Goal: Task Accomplishment & Management: Complete application form

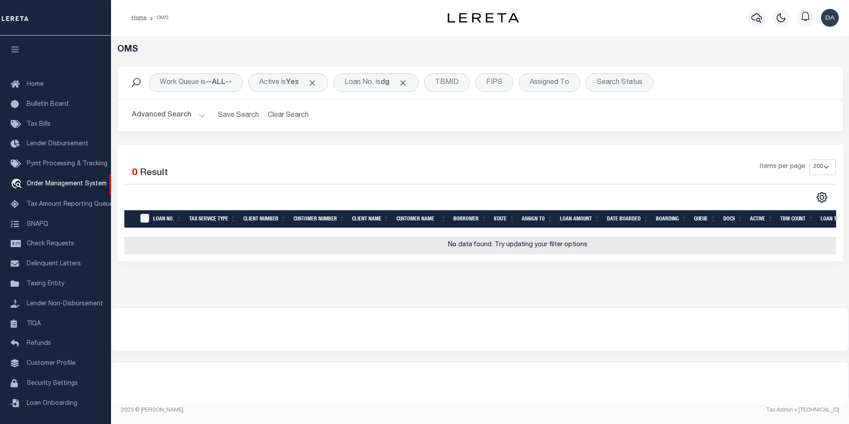
select select "200"
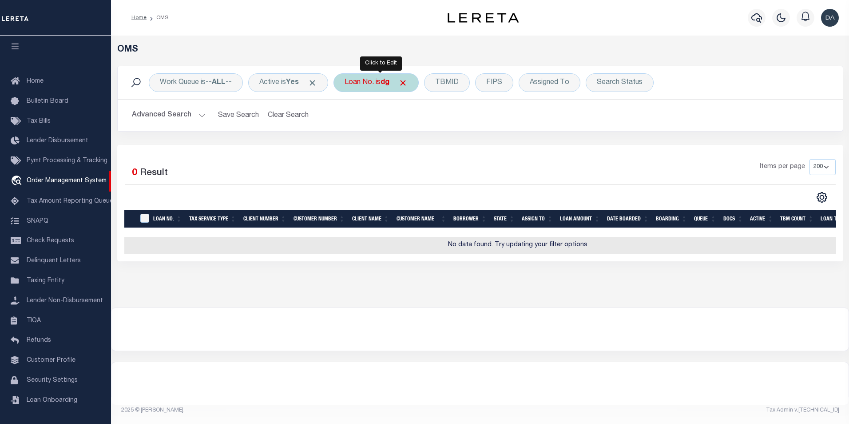
click at [360, 77] on div "Loan No. is dg" at bounding box center [375, 82] width 85 height 19
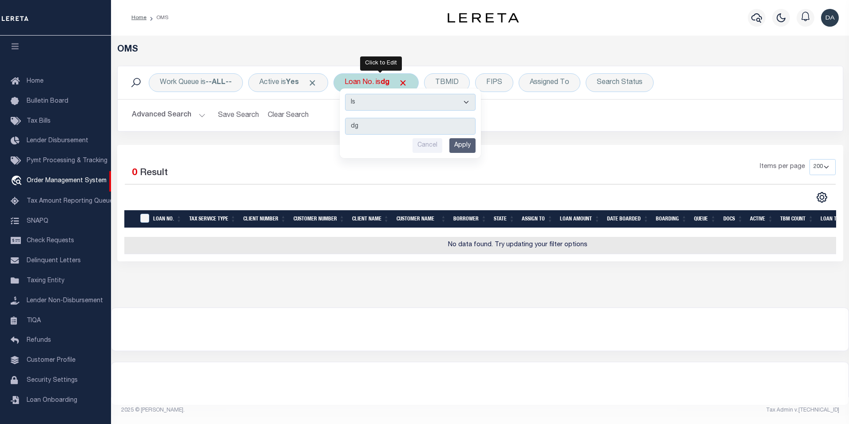
click at [368, 105] on select "Is Contains" at bounding box center [410, 102] width 131 height 17
select select "c"
click at [348, 94] on select "Is Contains" at bounding box center [410, 102] width 131 height 17
click at [460, 141] on input "Apply" at bounding box center [462, 145] width 26 height 15
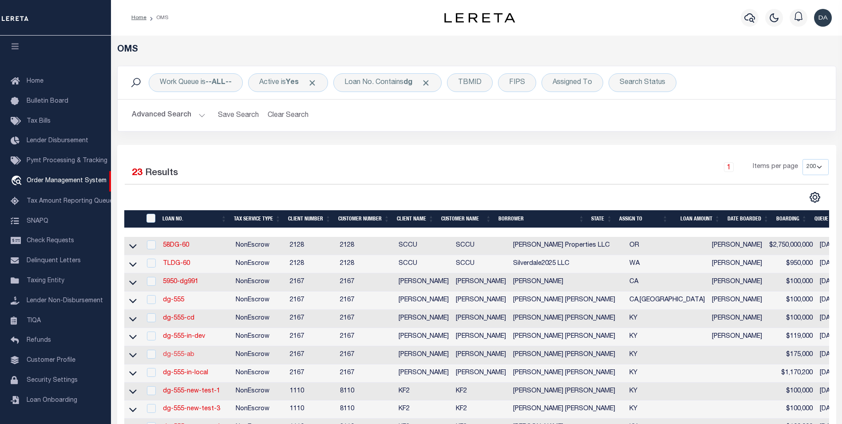
click at [188, 357] on link "dg-555-ab" at bounding box center [179, 354] width 32 height 6
type input "dg-555-ab"
type input "[PERSON_NAME] [PERSON_NAME]"
select select
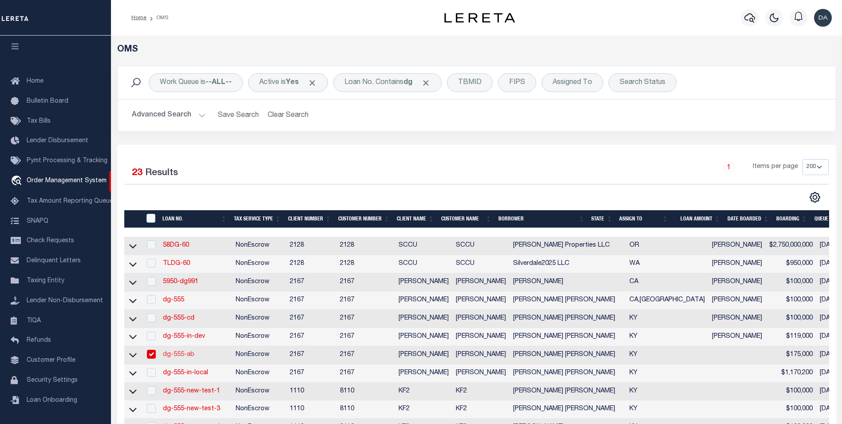
type input "91007"
type input "[DATE]"
select select "10"
select select "NonEscrow"
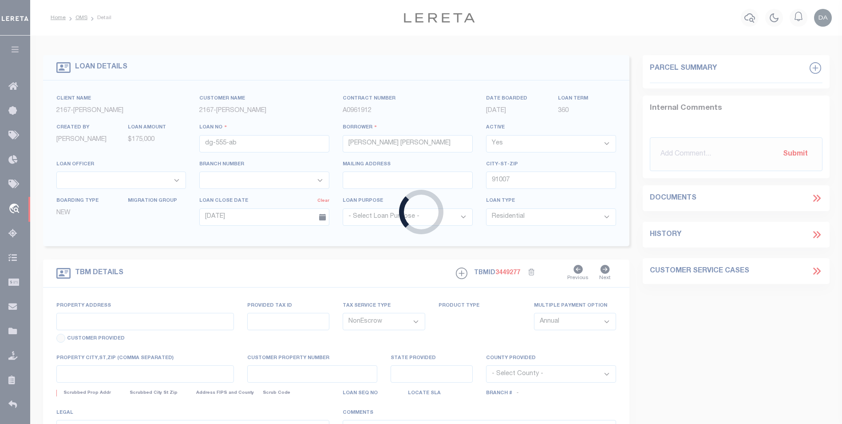
type input "4241 OUTER LOOP"
select select
type input "LOUISVILLE KY 40219-3850"
type input "KY"
select select "10920"
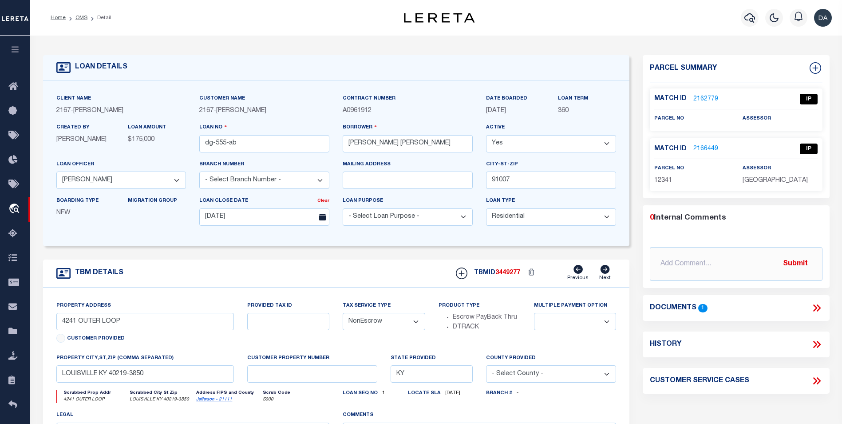
click at [229, 277] on div "TBM DETAILS TBMID 3449277 Previous Next" at bounding box center [336, 273] width 587 height 28
click at [414, 268] on div "TBM DETAILS TBMID 3449277 Previous Next" at bounding box center [336, 273] width 587 height 28
click at [185, 274] on div "TBM DETAILS TBMID 3449277 Previous Next" at bounding box center [336, 273] width 587 height 28
click at [818, 67] on icon at bounding box center [816, 68] width 12 height 12
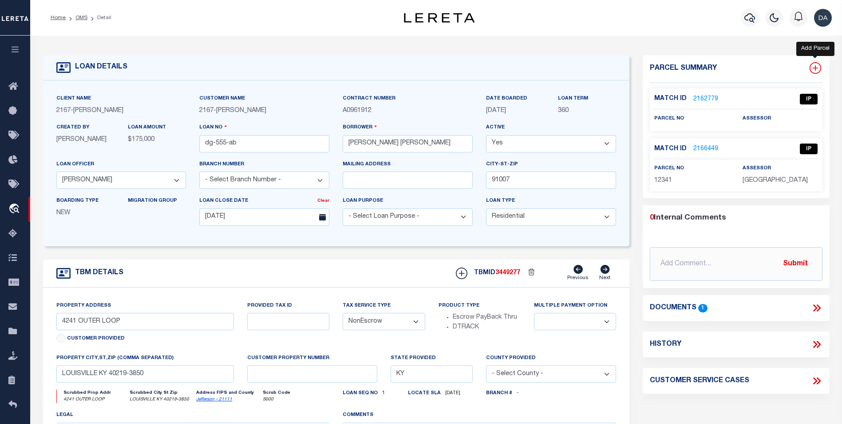
select select "IP"
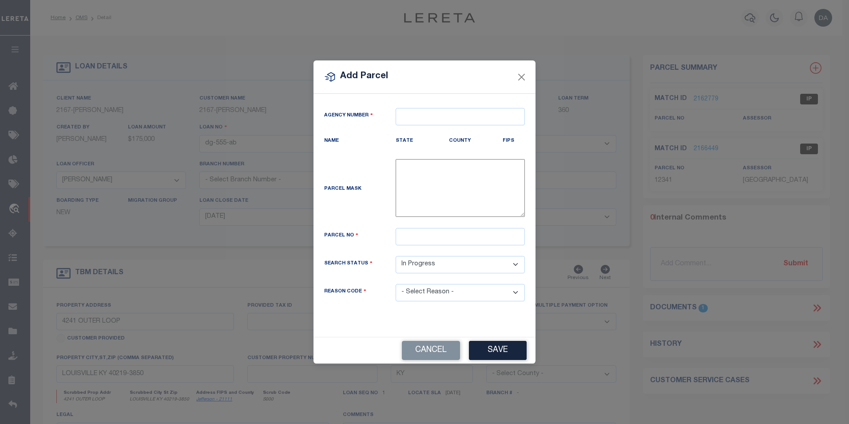
type textarea "-"
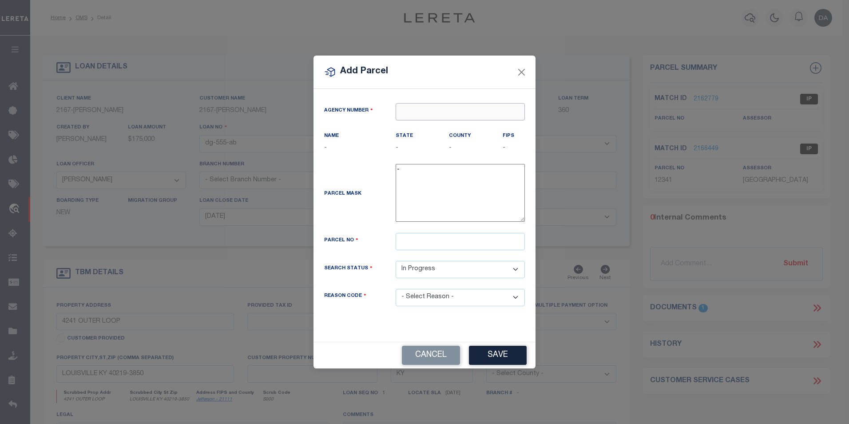
click at [428, 115] on input "text" at bounding box center [460, 111] width 129 height 17
paste input "5406100000"
click at [451, 119] on input "54061" at bounding box center [460, 111] width 129 height 17
click at [452, 115] on input "54061" at bounding box center [460, 111] width 129 height 17
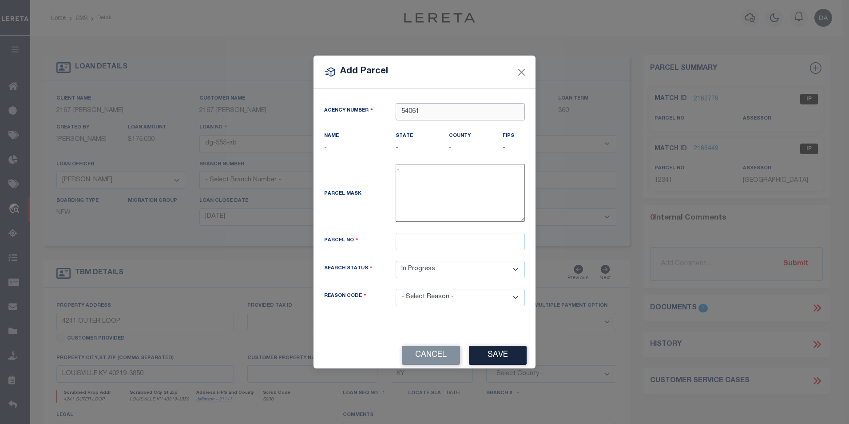
click at [452, 115] on input "54061" at bounding box center [460, 111] width 129 height 17
paste input "900100000"
type input "900"
click at [456, 362] on button "Cancel" at bounding box center [431, 354] width 58 height 19
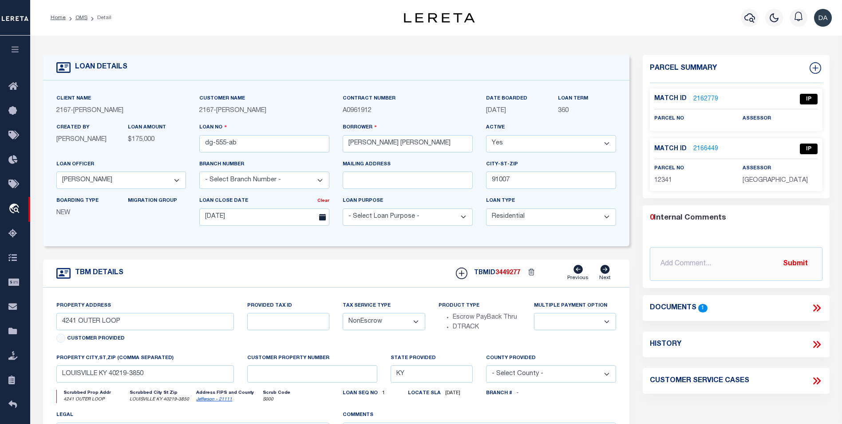
click at [171, 74] on div "LOAN DETAILS" at bounding box center [336, 67] width 587 height 25
click at [811, 71] on icon at bounding box center [816, 68] width 12 height 12
select select "IP"
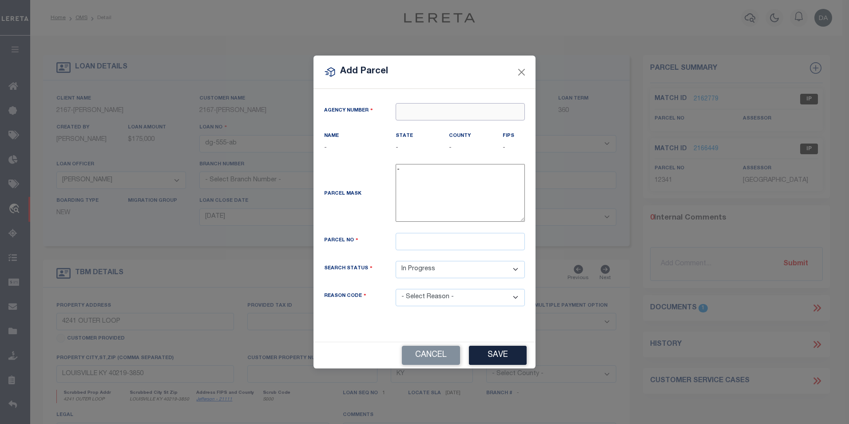
click at [425, 111] on input "text" at bounding box center [460, 111] width 129 height 17
paste input "060071106"
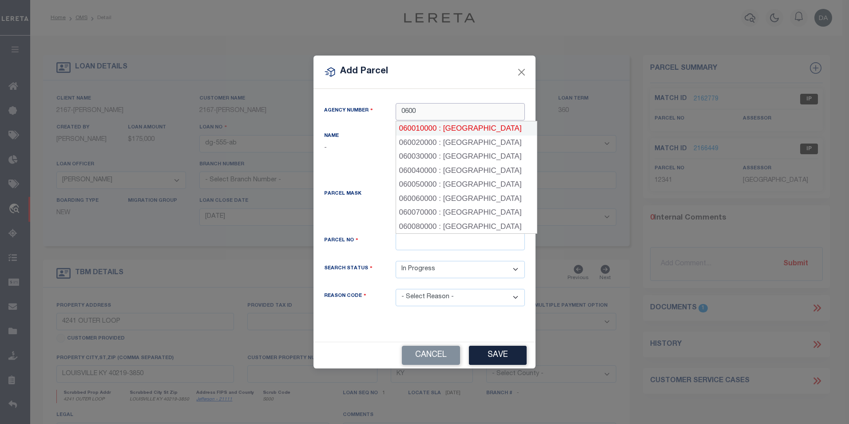
click at [501, 127] on div "060010000 : [GEOGRAPHIC_DATA]" at bounding box center [466, 128] width 141 height 14
type input "060010000"
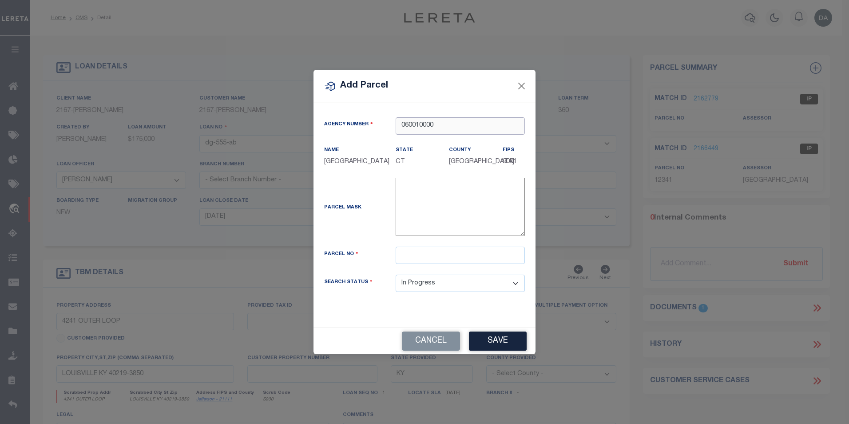
type input "060010000"
click at [389, 239] on div "-" at bounding box center [460, 209] width 143 height 62
click at [436, 349] on button "Cancel" at bounding box center [431, 340] width 58 height 19
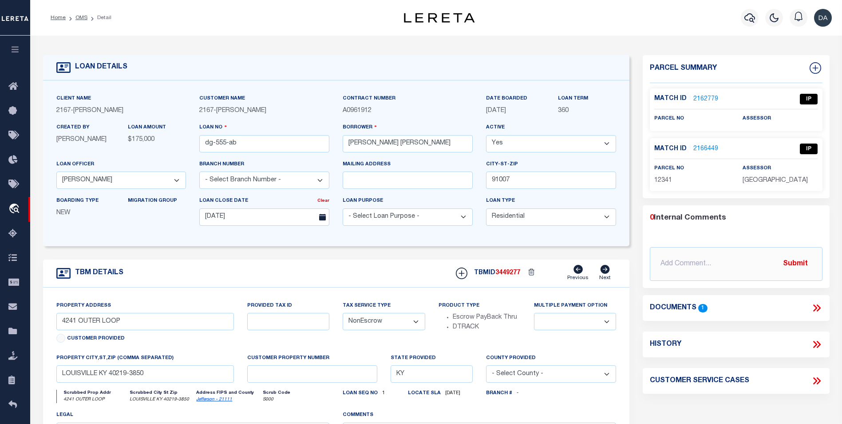
click at [170, 257] on form "LOAN DETAILS Client Name 2167 - [PERSON_NAME] Demo 2167" at bounding box center [336, 297] width 587 height 485
click at [813, 70] on icon at bounding box center [816, 68] width 12 height 12
select select "IP"
type textarea "-"
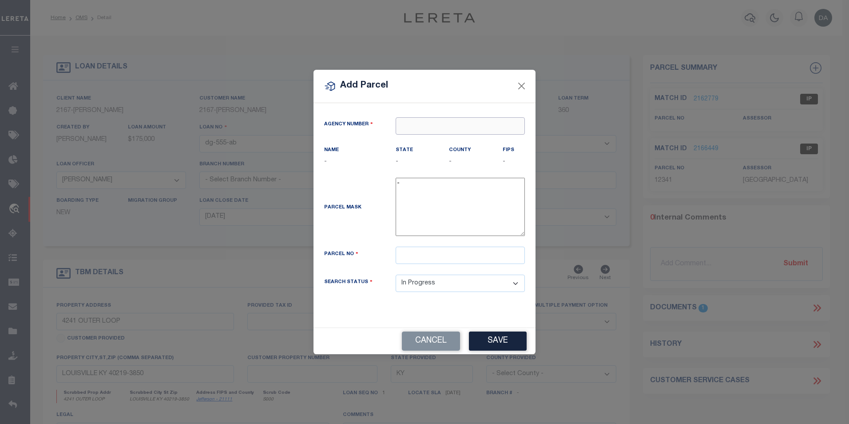
click at [416, 132] on input "text" at bounding box center [460, 125] width 129 height 17
paste input "470310000"
click at [454, 143] on div "470310000 : [GEOGRAPHIC_DATA]" at bounding box center [466, 142] width 140 height 14
type input "470310000"
click at [454, 143] on div "Agency Number 470310000" at bounding box center [424, 131] width 214 height 28
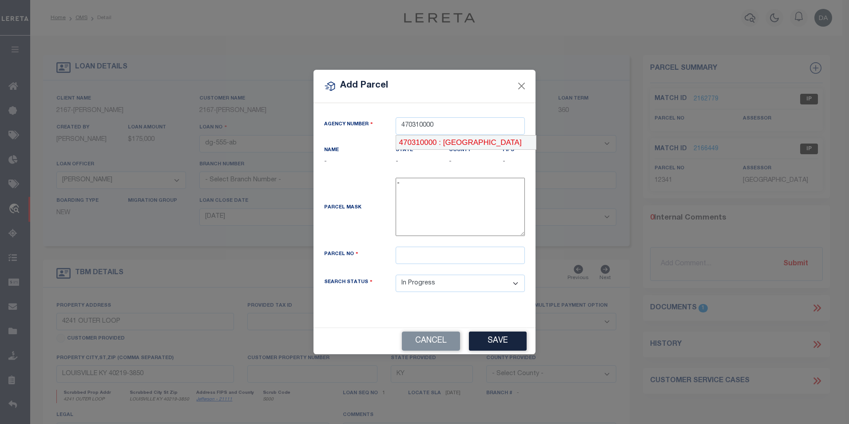
type textarea "$$$$$$"
click at [410, 257] on input "text" at bounding box center [460, 254] width 129 height 17
drag, startPoint x: 397, startPoint y: 189, endPoint x: 406, endPoint y: 189, distance: 9.8
click at [406, 189] on textarea "-" at bounding box center [460, 207] width 129 height 58
click at [404, 262] on input "text" at bounding box center [460, 254] width 129 height 17
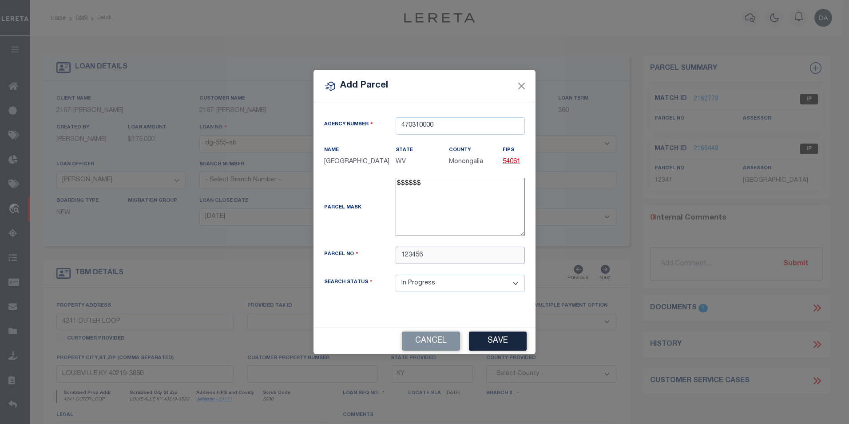
type input "123456"
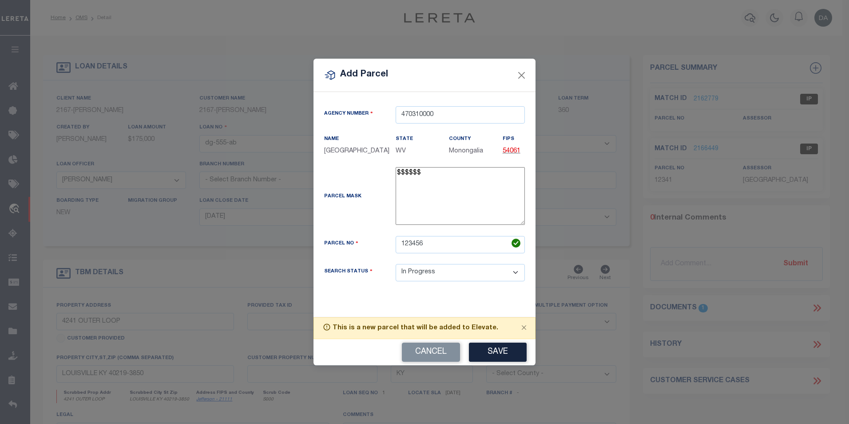
click at [362, 295] on div "Agency Number 470310000 Name [GEOGRAPHIC_DATA] State WV County FIPS 54061" at bounding box center [424, 200] width 214 height 189
click at [504, 356] on button "Save" at bounding box center [498, 351] width 58 height 19
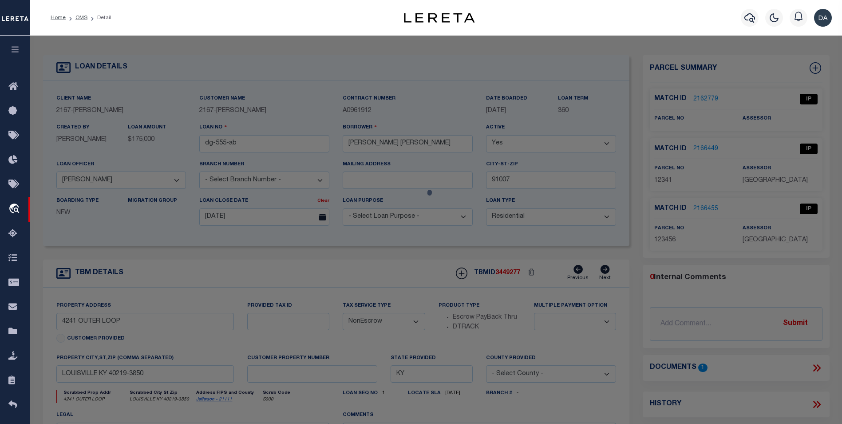
select select "AS"
checkbox input "false"
select select "IP"
checkbox input "false"
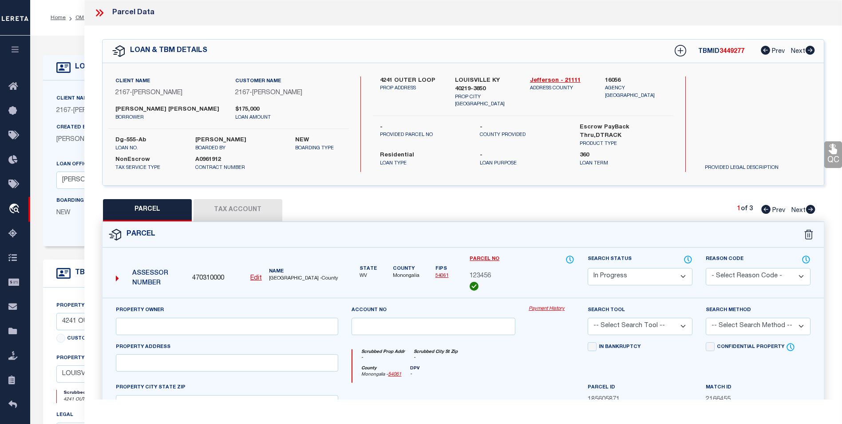
click at [290, 411] on div "Parcel Data QC QC QC - Select Status -" at bounding box center [463, 212] width 758 height 424
click at [430, 230] on div "Parcel" at bounding box center [464, 234] width 722 height 25
click at [105, 8] on icon at bounding box center [100, 13] width 12 height 12
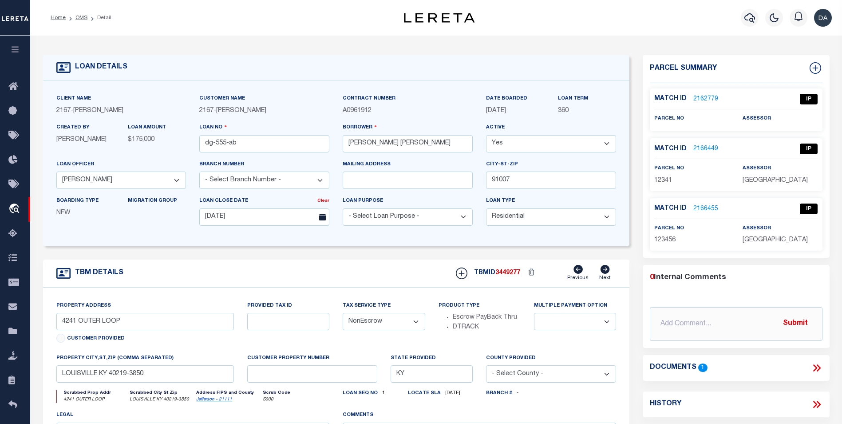
click at [715, 98] on link "2162779" at bounding box center [706, 99] width 25 height 9
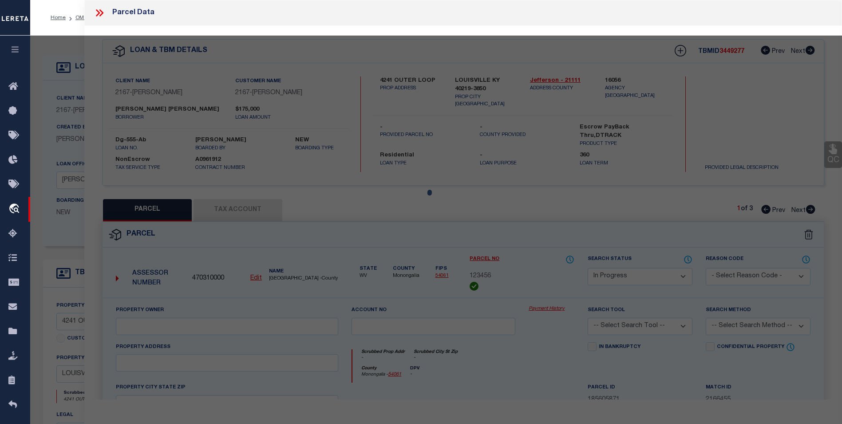
select select "AS"
checkbox input "false"
select select "IP"
checkbox input "false"
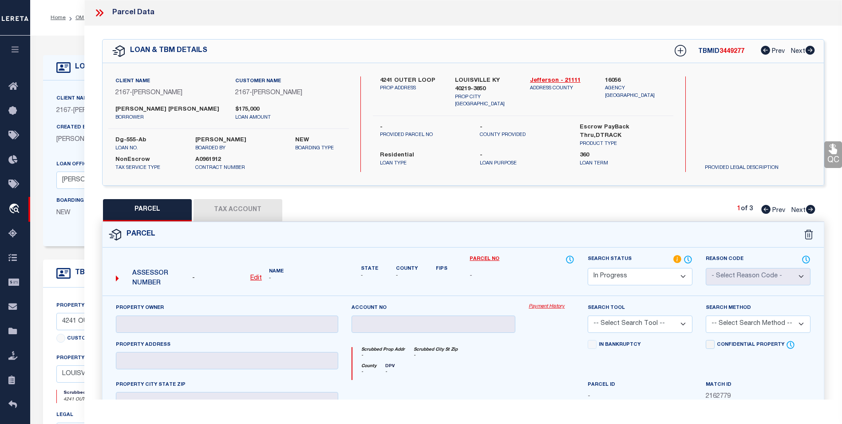
click at [99, 11] on icon at bounding box center [100, 13] width 12 height 12
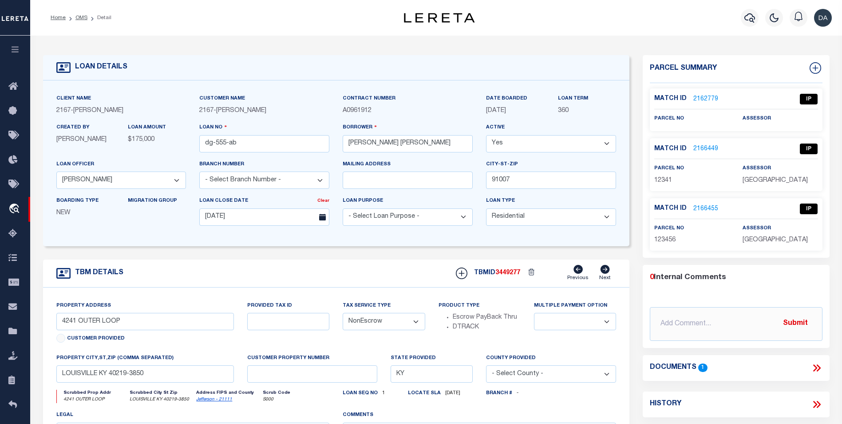
click at [710, 150] on link "2166449" at bounding box center [706, 148] width 25 height 9
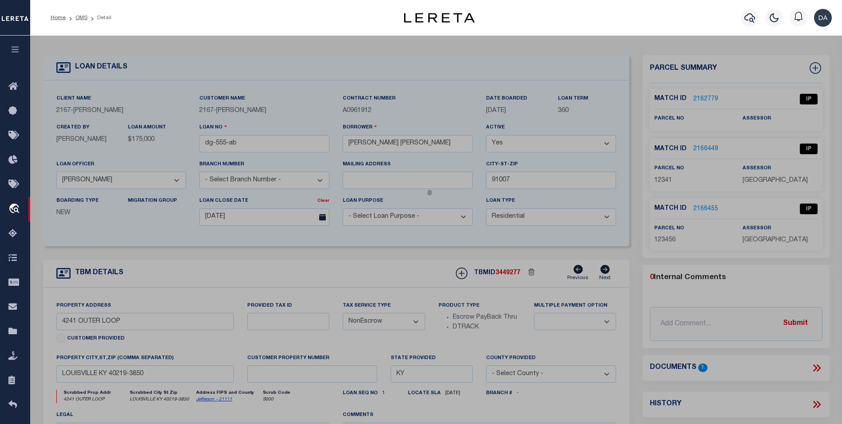
select select "AS"
checkbox input "false"
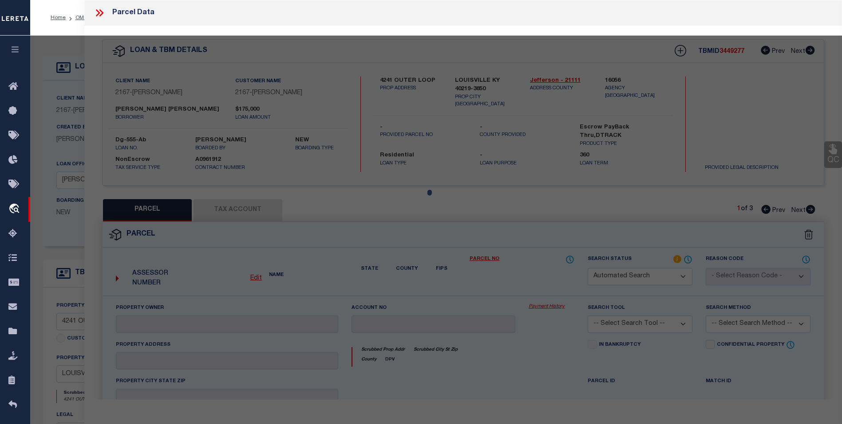
select select "IP"
checkbox input "false"
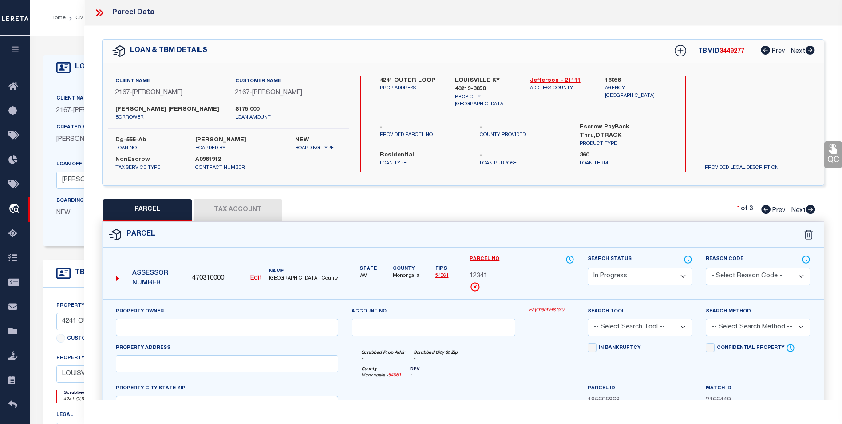
click at [258, 281] on u "Edit" at bounding box center [256, 278] width 12 height 6
type input "12341"
select select "IP"
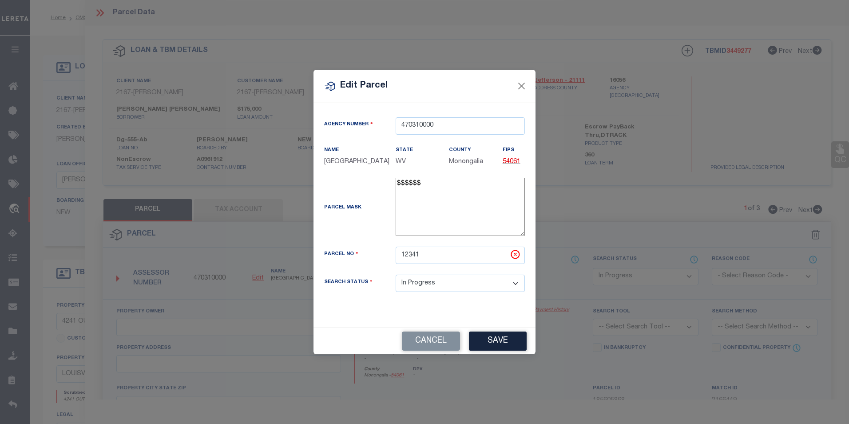
click at [369, 407] on div "Edit Parcel Agency Number 470310000 Name State" at bounding box center [424, 212] width 849 height 424
click at [524, 84] on button "Close" at bounding box center [522, 86] width 12 height 12
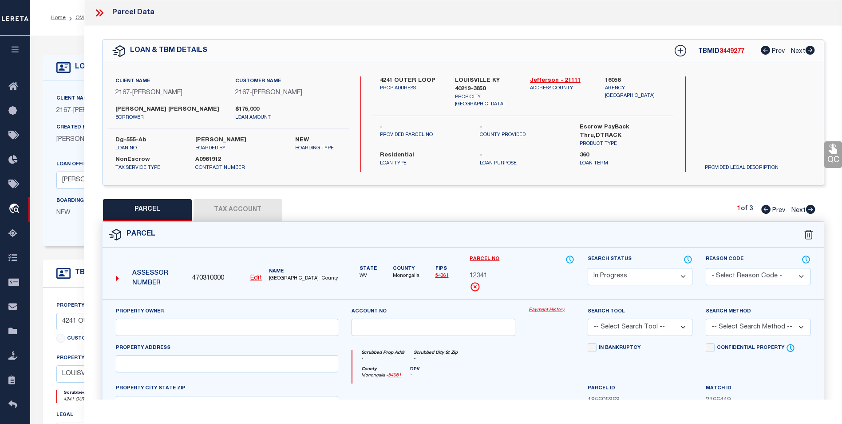
click at [474, 410] on div "Parcel Data QC QC QC - Select Status -" at bounding box center [463, 212] width 758 height 424
click at [103, 11] on icon at bounding box center [100, 13] width 12 height 12
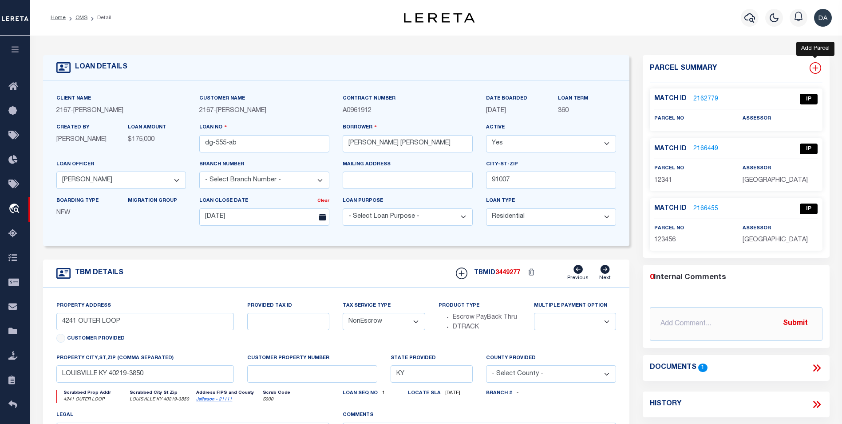
click at [815, 68] on icon at bounding box center [816, 68] width 6 height 6
select select "IP"
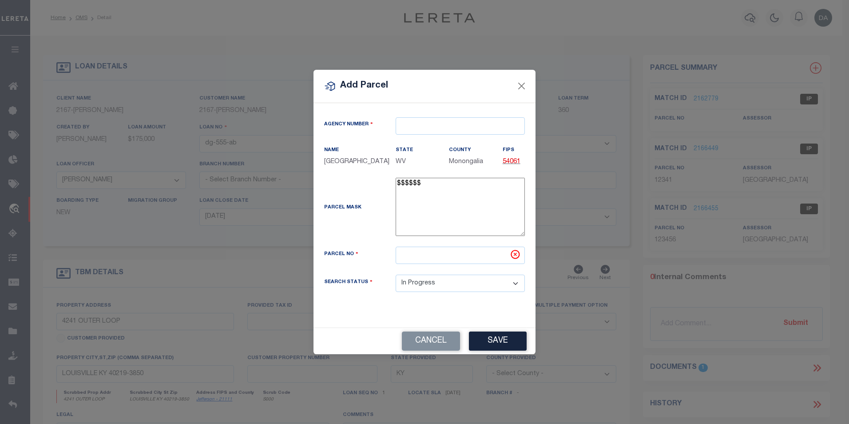
type textarea "-"
click at [413, 118] on input "text" at bounding box center [460, 125] width 129 height 17
click at [411, 129] on input "text" at bounding box center [460, 125] width 129 height 17
paste input "60011107"
click at [422, 128] on input "600111" at bounding box center [460, 125] width 129 height 17
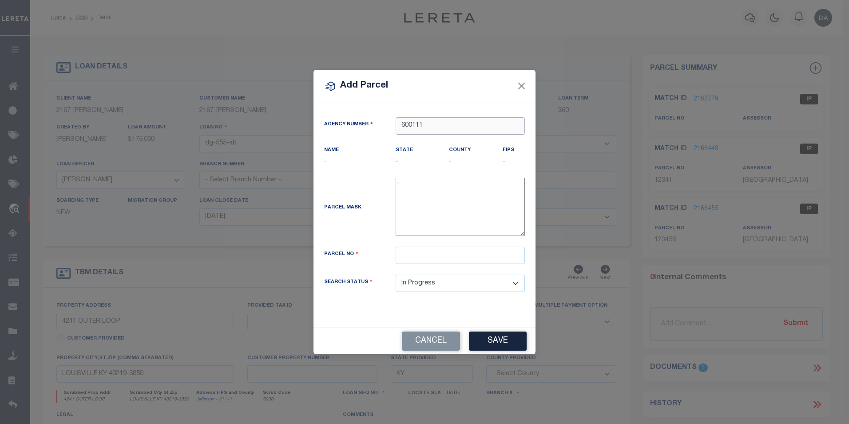
click at [422, 128] on input "600111" at bounding box center [460, 125] width 129 height 17
click at [423, 128] on input "600111" at bounding box center [460, 125] width 129 height 17
paste input "060071106"
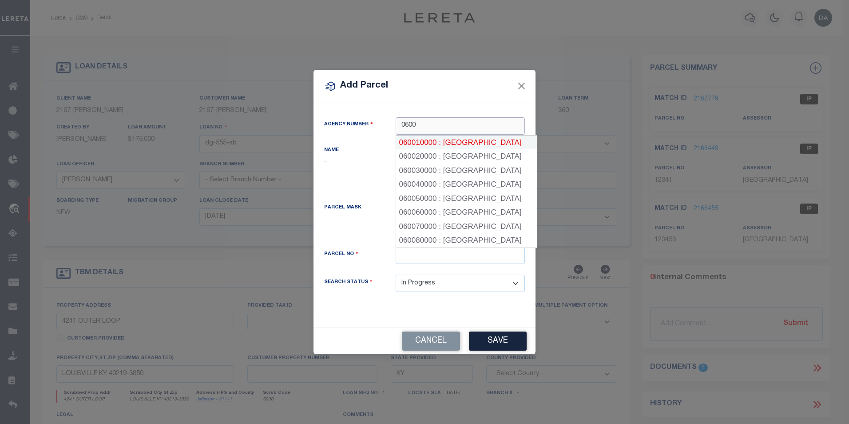
click at [422, 144] on div "060010000 : [GEOGRAPHIC_DATA]" at bounding box center [466, 142] width 141 height 14
type input "060010000"
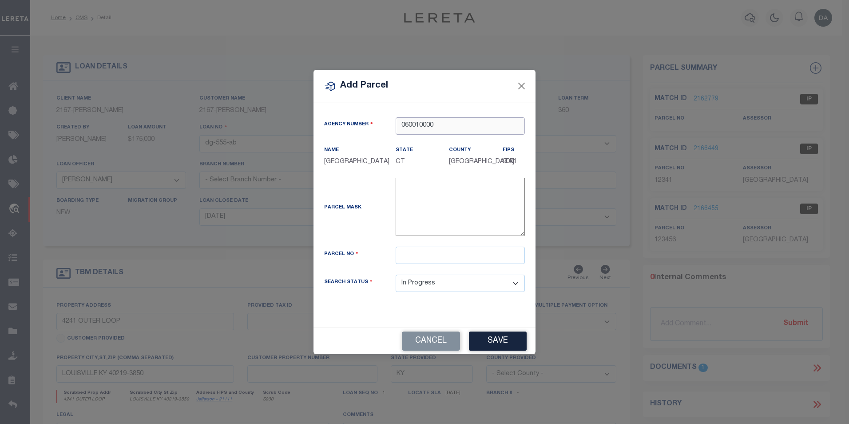
type input "060010000"
click at [412, 259] on input "text" at bounding box center [460, 254] width 129 height 17
type input "abcde"
click at [338, 246] on div "Parcel Mask -" at bounding box center [424, 212] width 214 height 69
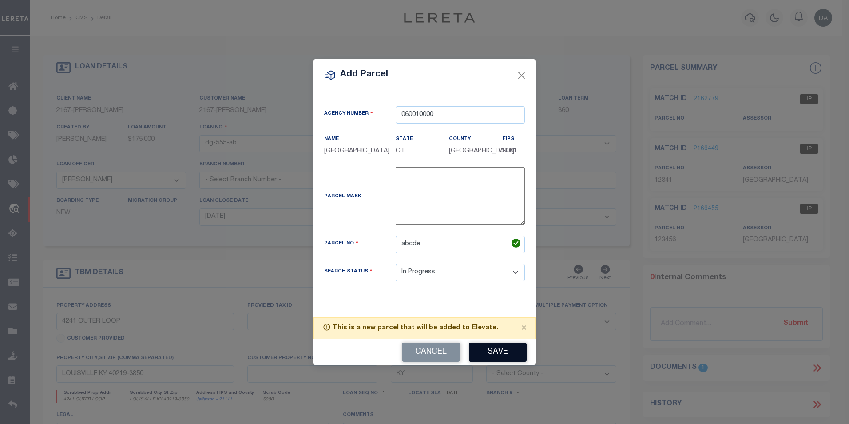
click at [500, 355] on button "Save" at bounding box center [498, 351] width 58 height 19
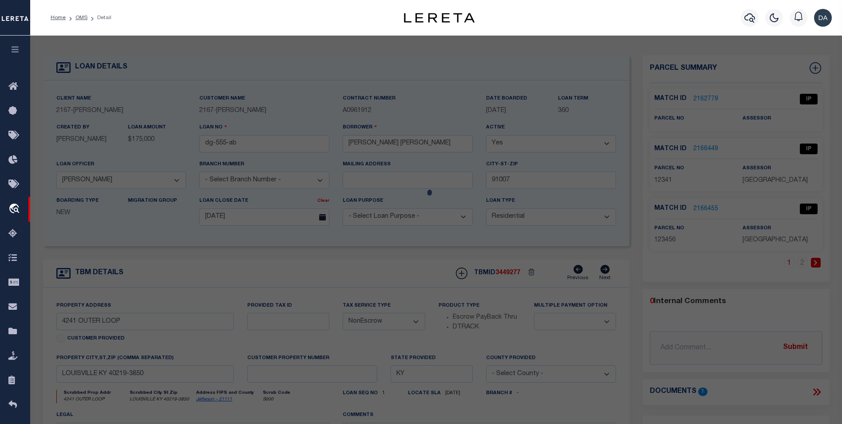
select select "AS"
checkbox input "false"
select select "IP"
checkbox input "false"
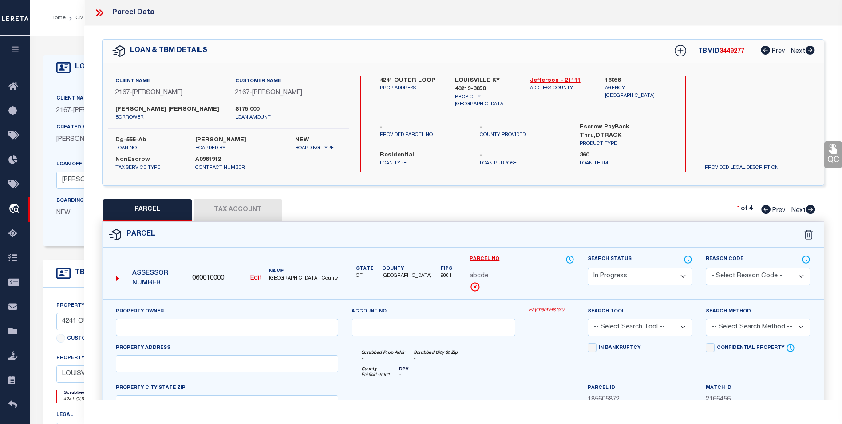
click at [740, 15] on div "Parcel Data" at bounding box center [463, 13] width 758 height 26
click at [357, 216] on div "PARCEL Tax Account 1 of 4 Prev Next" at bounding box center [463, 210] width 722 height 22
click at [490, 285] on div "Parcel No abcde" at bounding box center [522, 272] width 105 height 37
click at [431, 214] on div "PARCEL Tax Account 1 of 4 Prev Next" at bounding box center [463, 210] width 722 height 22
